Goal: Information Seeking & Learning: Learn about a topic

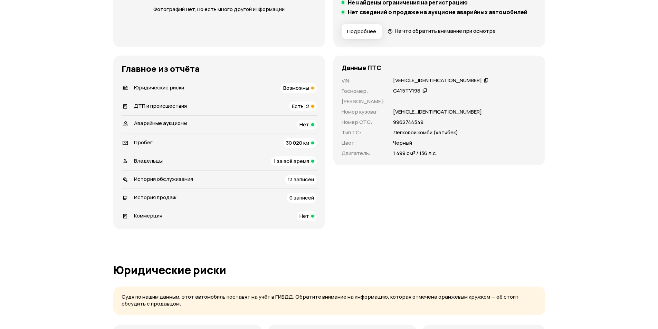
scroll to position [207, 0]
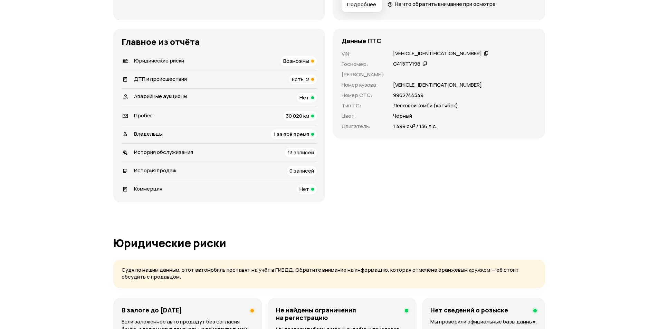
click at [271, 63] on div "Юридические риски Возможны" at bounding box center [219, 61] width 195 height 10
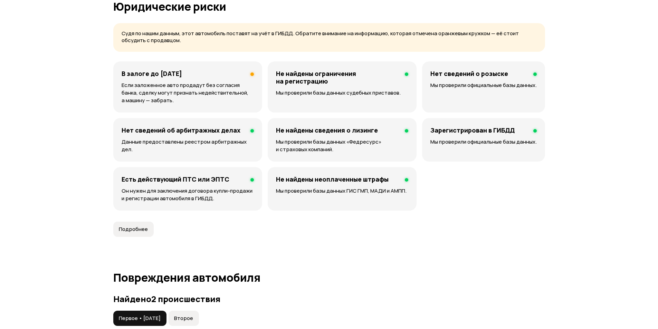
scroll to position [444, 0]
click at [185, 82] on p "Если заложенное авто продадут без согласия банка, сделку могут признать недейст…" at bounding box center [188, 92] width 132 height 23
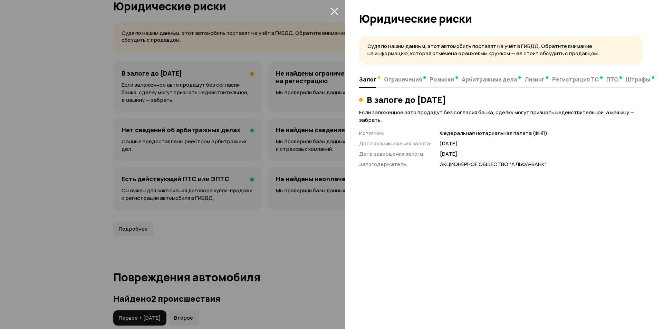
click at [336, 11] on icon "закрыть" at bounding box center [334, 11] width 8 height 8
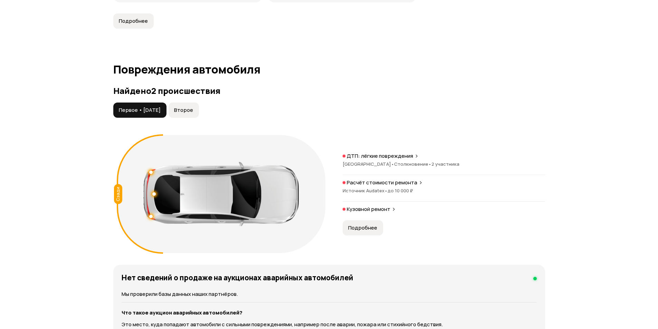
scroll to position [651, 0]
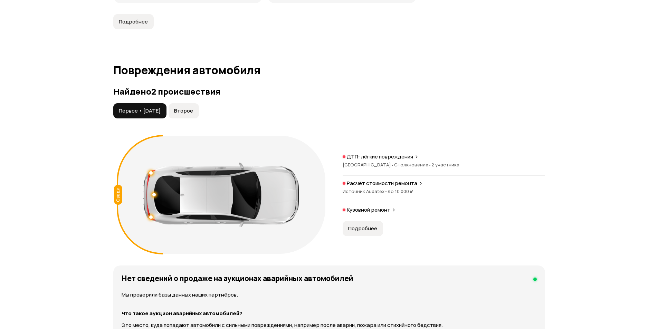
click at [114, 196] on div "Сзади" at bounding box center [118, 195] width 8 height 20
click at [153, 195] on div at bounding box center [154, 194] width 5 height 5
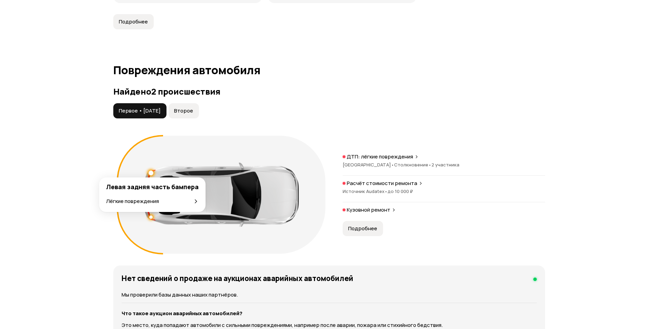
click at [152, 172] on div at bounding box center [150, 173] width 5 height 5
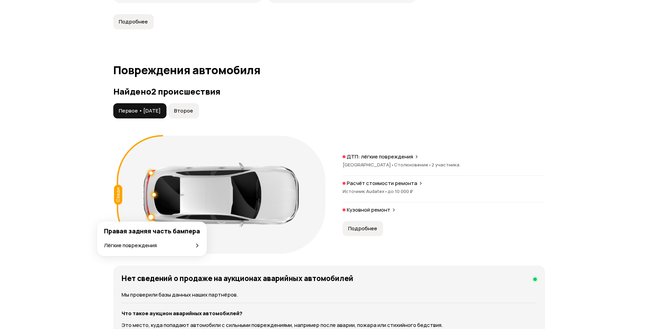
click at [150, 218] on div at bounding box center [150, 217] width 5 height 5
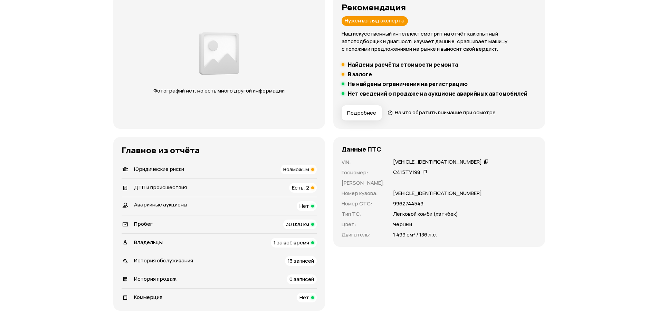
scroll to position [0, 0]
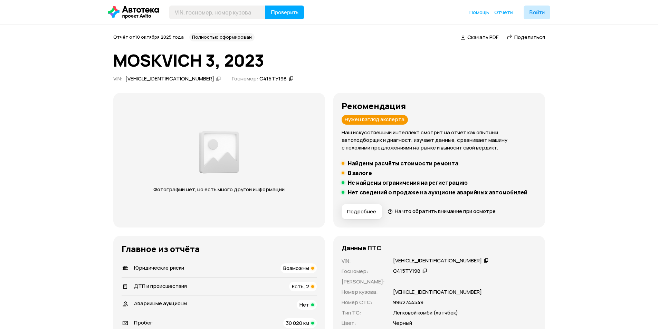
click at [364, 119] on div "Нужен взгляд эксперта" at bounding box center [375, 120] width 66 height 10
drag, startPoint x: 361, startPoint y: 119, endPoint x: 376, endPoint y: 118, distance: 15.3
click at [374, 118] on div "Нужен взгляд эксперта" at bounding box center [375, 120] width 66 height 10
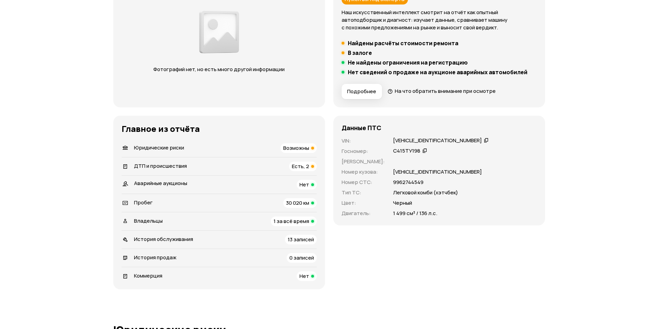
scroll to position [138, 0]
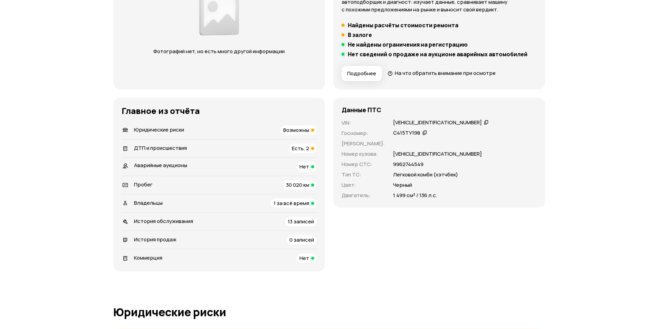
click at [289, 132] on span "Возможны" at bounding box center [296, 129] width 26 height 7
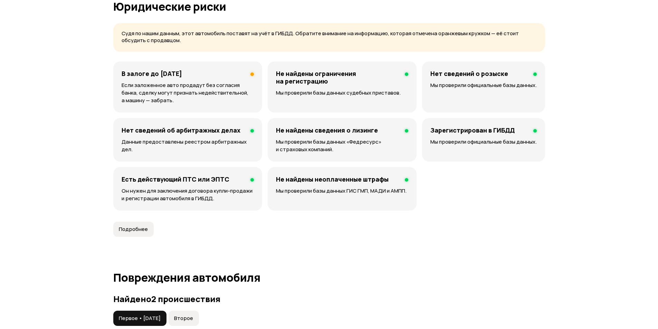
scroll to position [444, 0]
click at [177, 86] on p "Если заложенное авто продадут без согласия банка, сделку могут признать недейст…" at bounding box center [188, 92] width 132 height 23
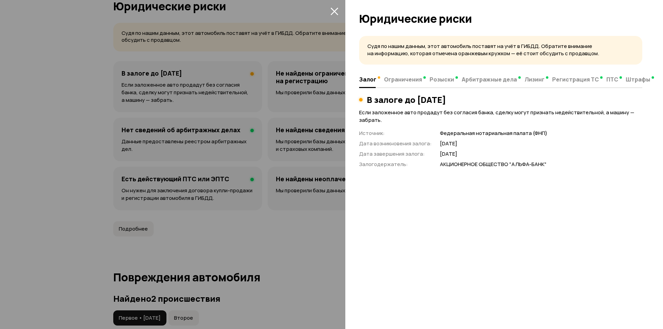
click at [331, 14] on icon "закрыть" at bounding box center [334, 12] width 8 height 8
